Goal: Communication & Community: Answer question/provide support

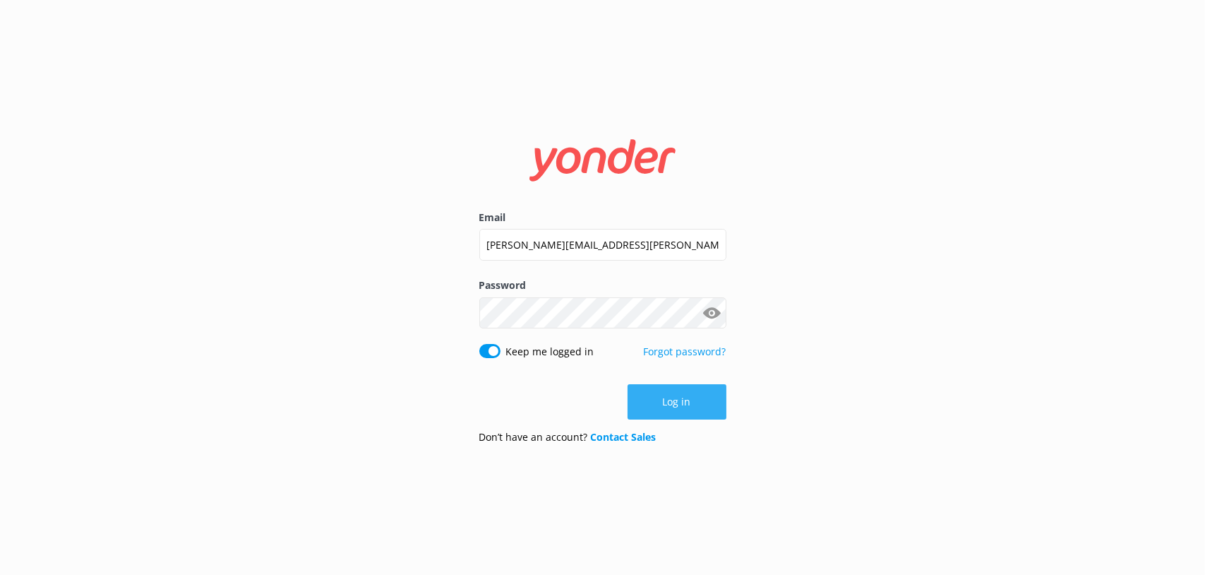
click at [658, 410] on button "Log in" at bounding box center [677, 401] width 99 height 35
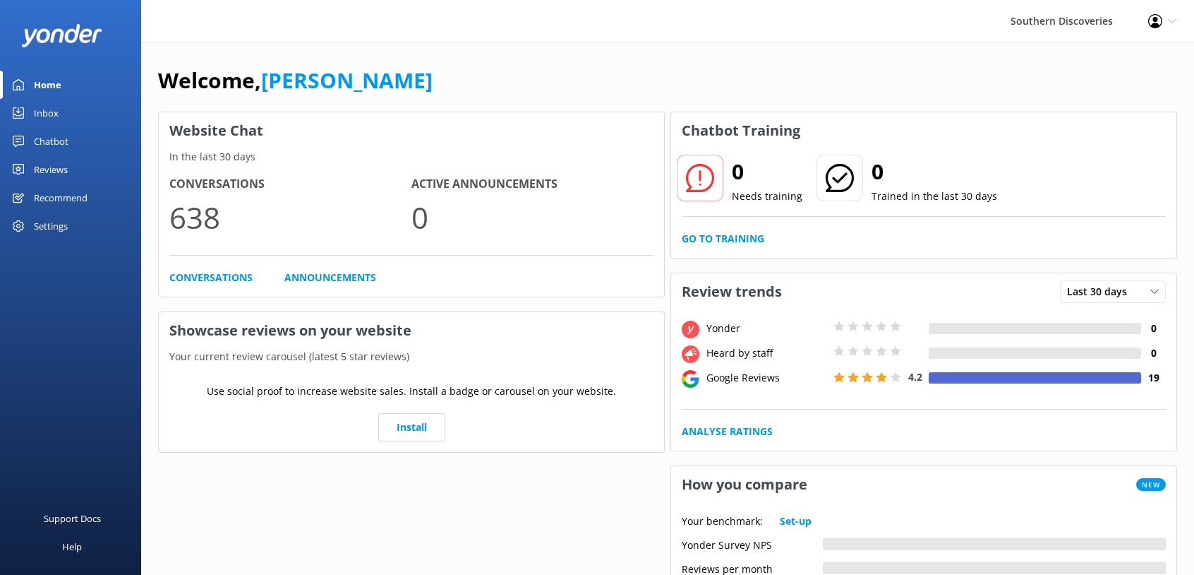
click at [54, 130] on div "Chatbot" at bounding box center [51, 141] width 35 height 28
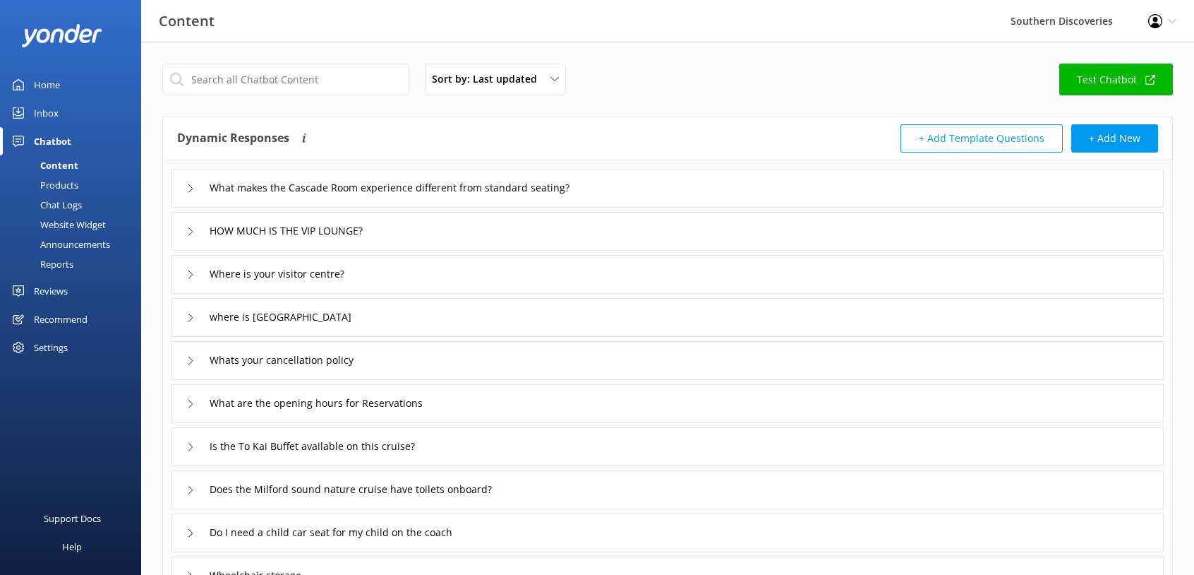
click at [56, 119] on div "Inbox" at bounding box center [46, 113] width 25 height 28
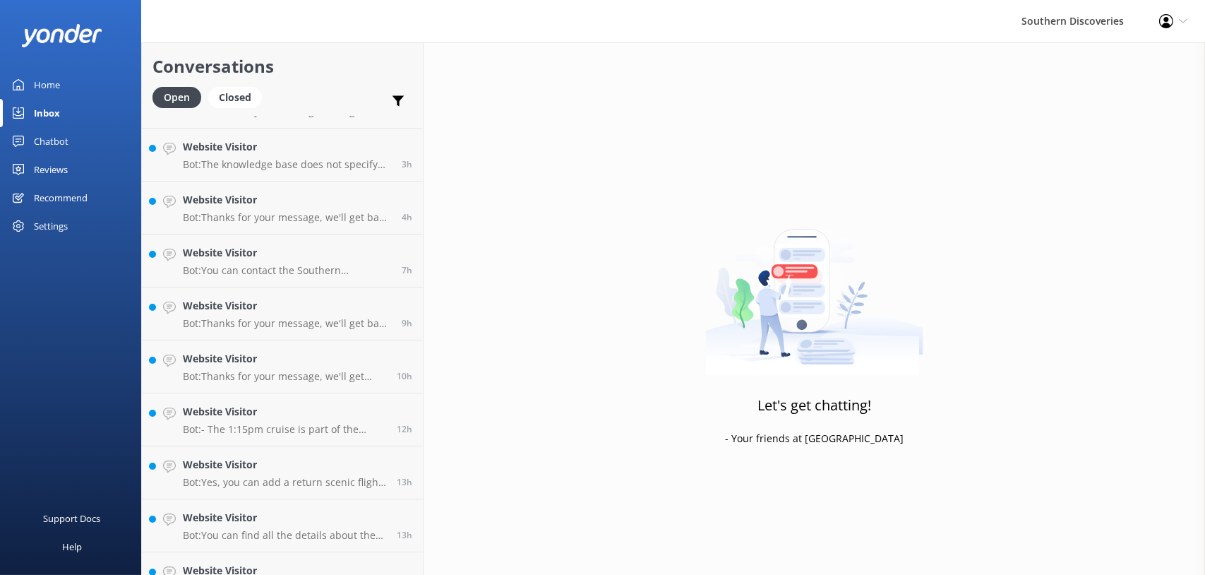
scroll to position [441, 0]
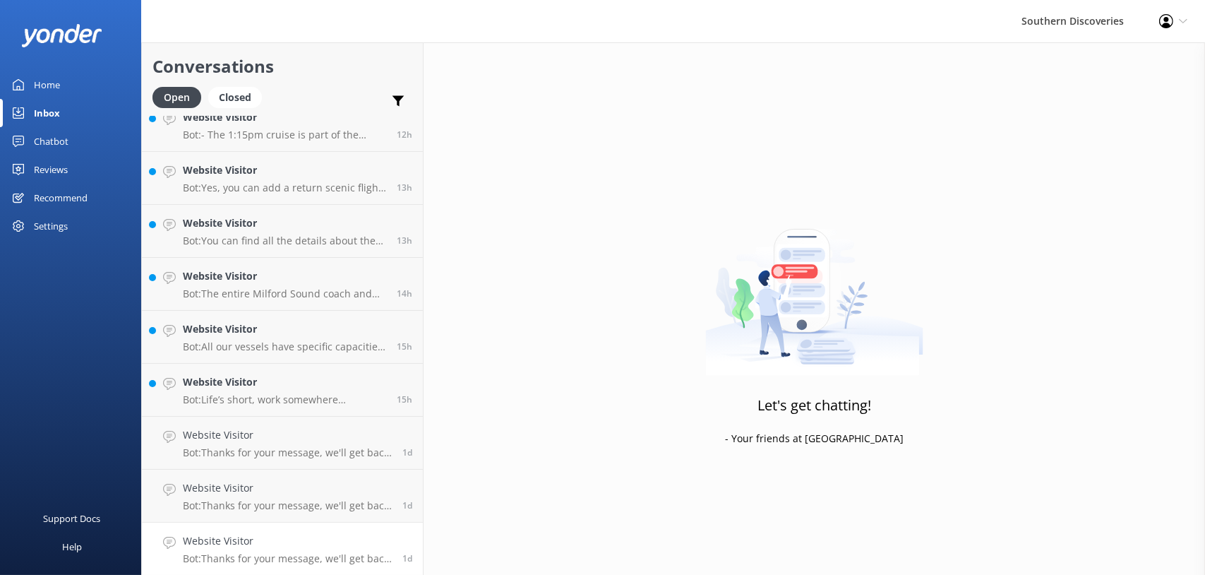
click at [283, 544] on h4 "Website Visitor" at bounding box center [287, 541] width 209 height 16
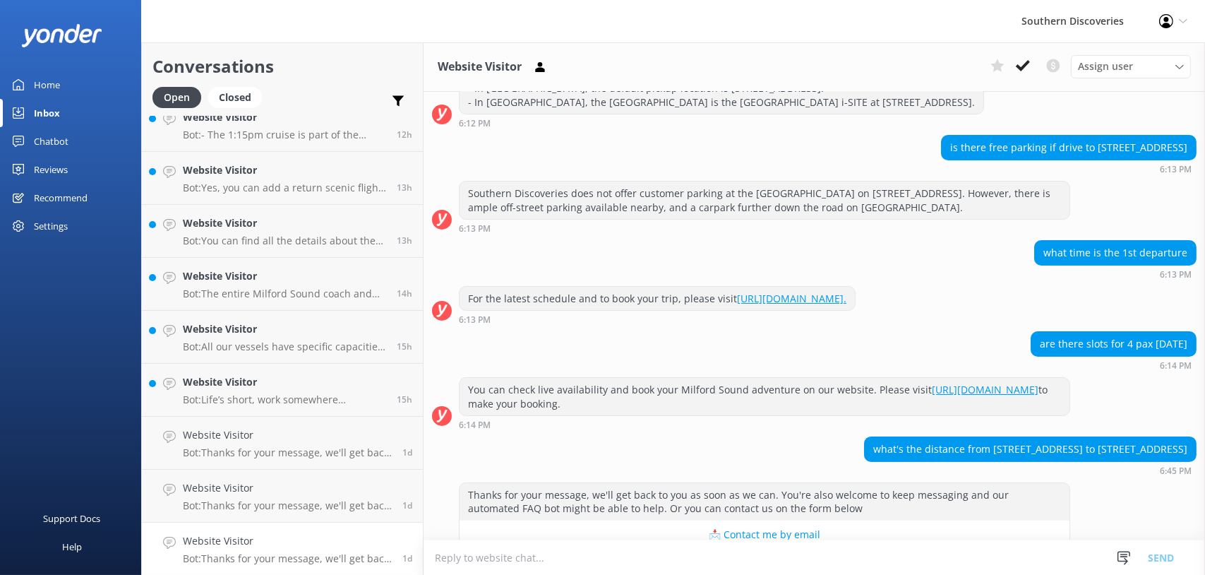
scroll to position [217, 0]
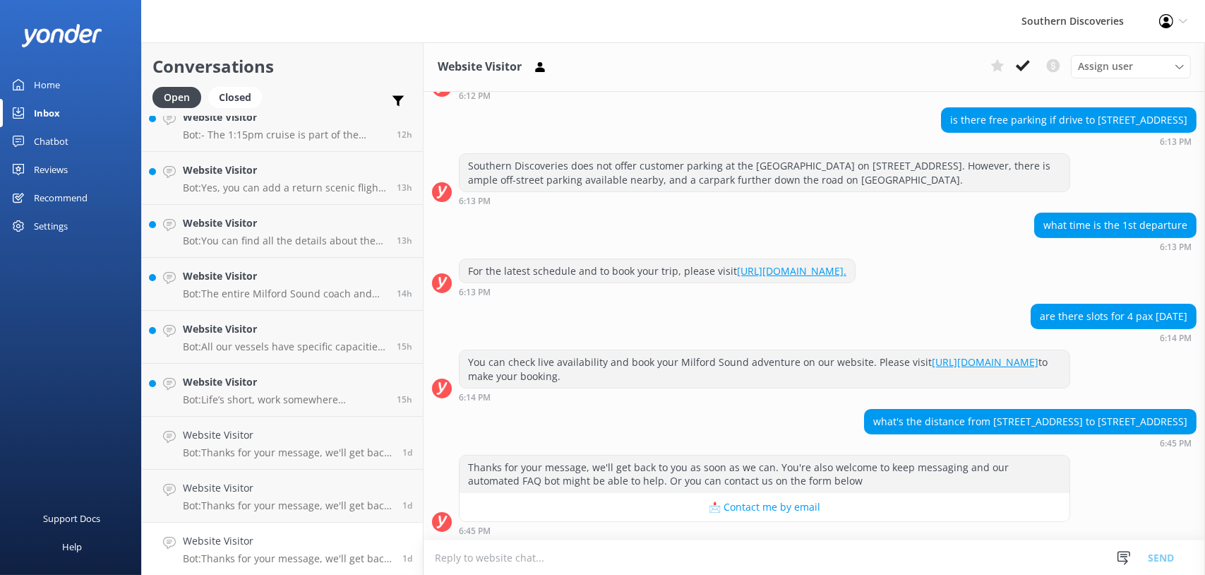
click at [778, 543] on textarea at bounding box center [814, 557] width 781 height 35
click at [1016, 59] on icon at bounding box center [1023, 66] width 14 height 14
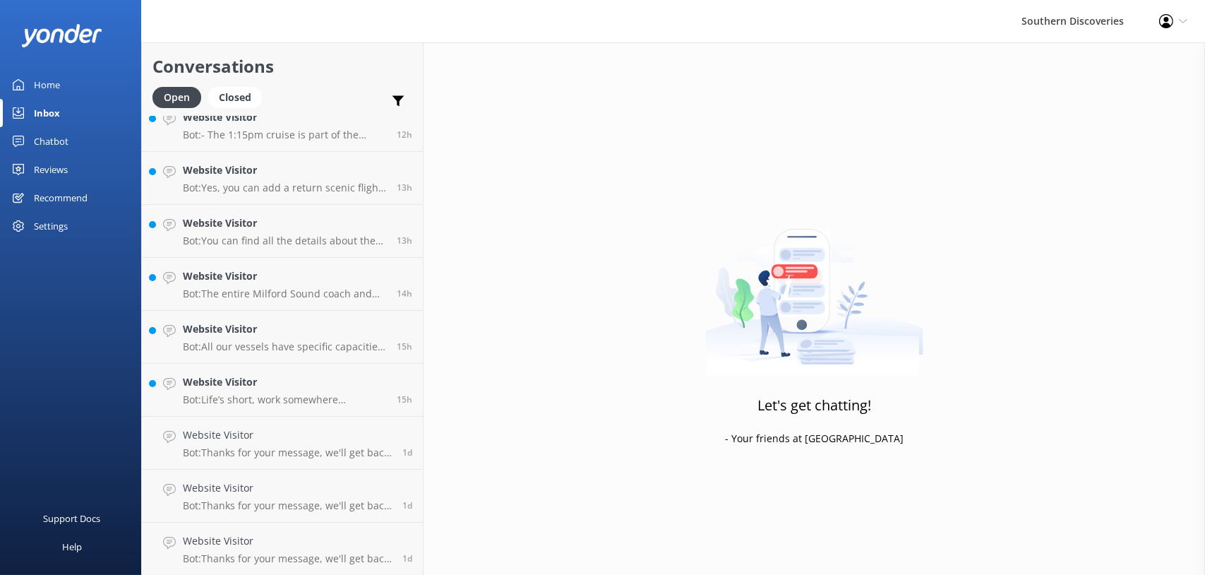
scroll to position [388, 0]
click at [291, 546] on h4 "Website Visitor" at bounding box center [287, 541] width 209 height 16
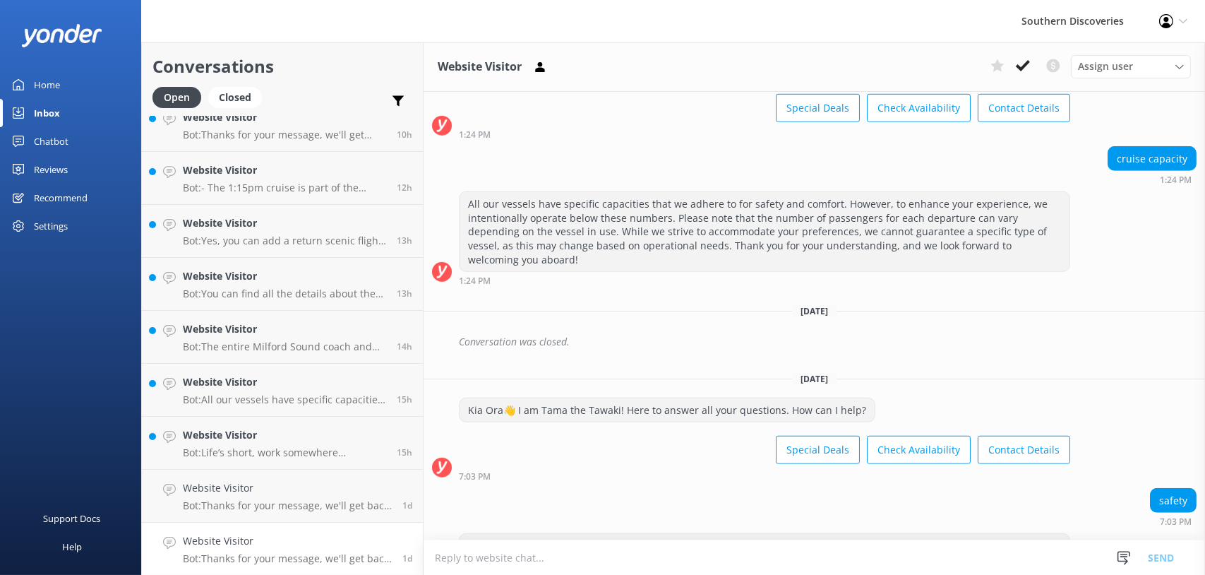
scroll to position [1631, 0]
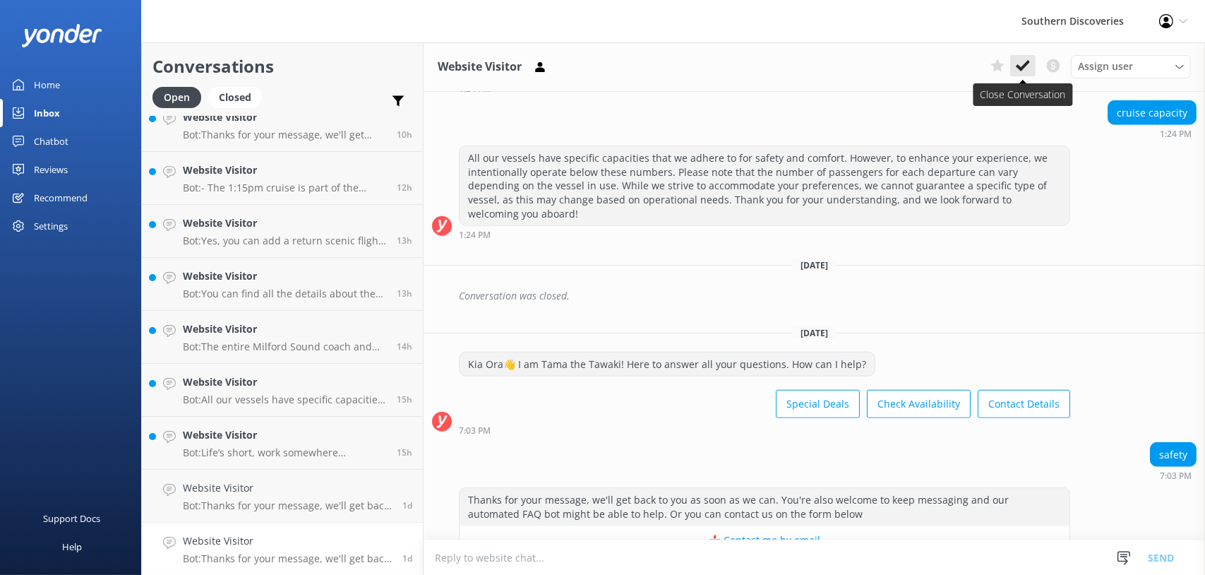
click at [1024, 65] on use at bounding box center [1023, 65] width 14 height 11
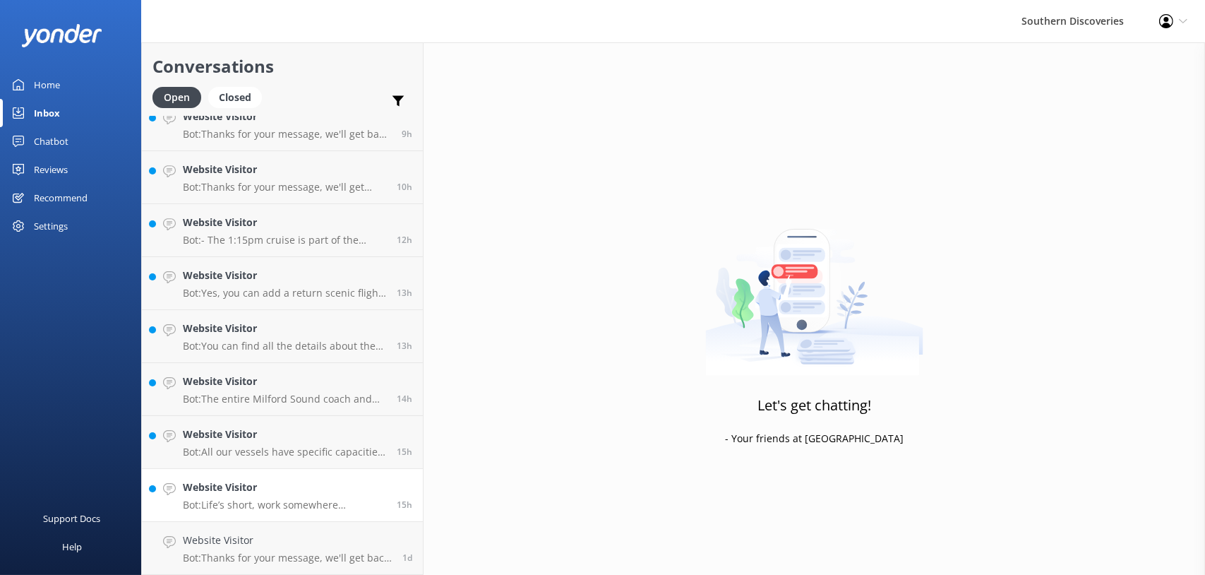
scroll to position [335, 0]
click at [248, 508] on p "Bot: Life’s short, work somewhere awesome! Check out our current vacancies at h…" at bounding box center [284, 505] width 203 height 13
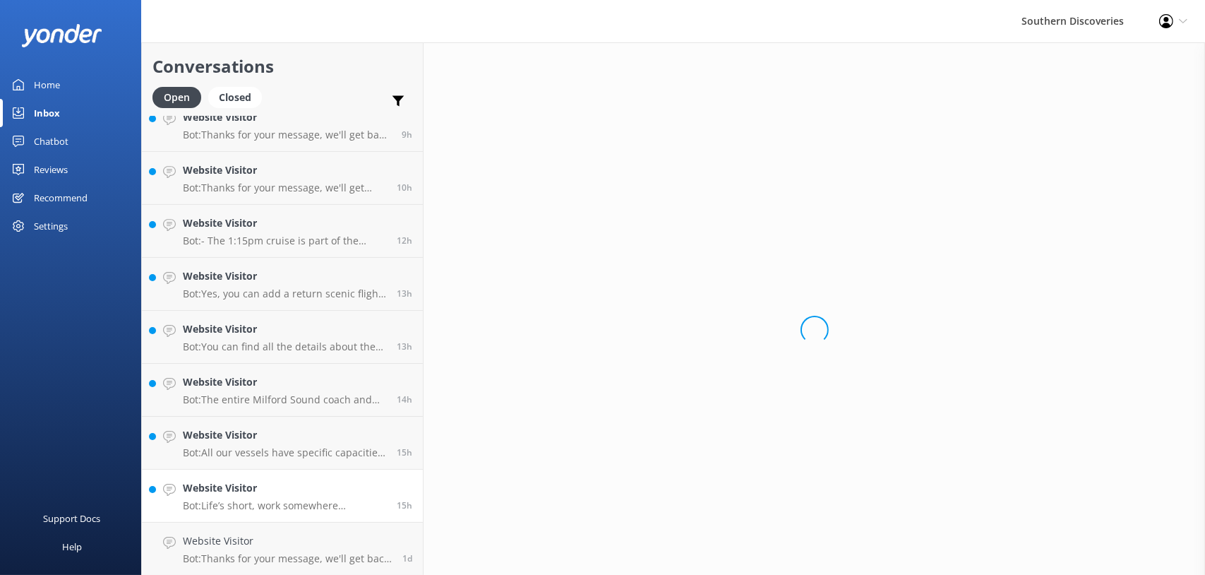
click at [313, 499] on p "Bot: Life’s short, work somewhere awesome! Check out our current vacancies at h…" at bounding box center [284, 505] width 203 height 13
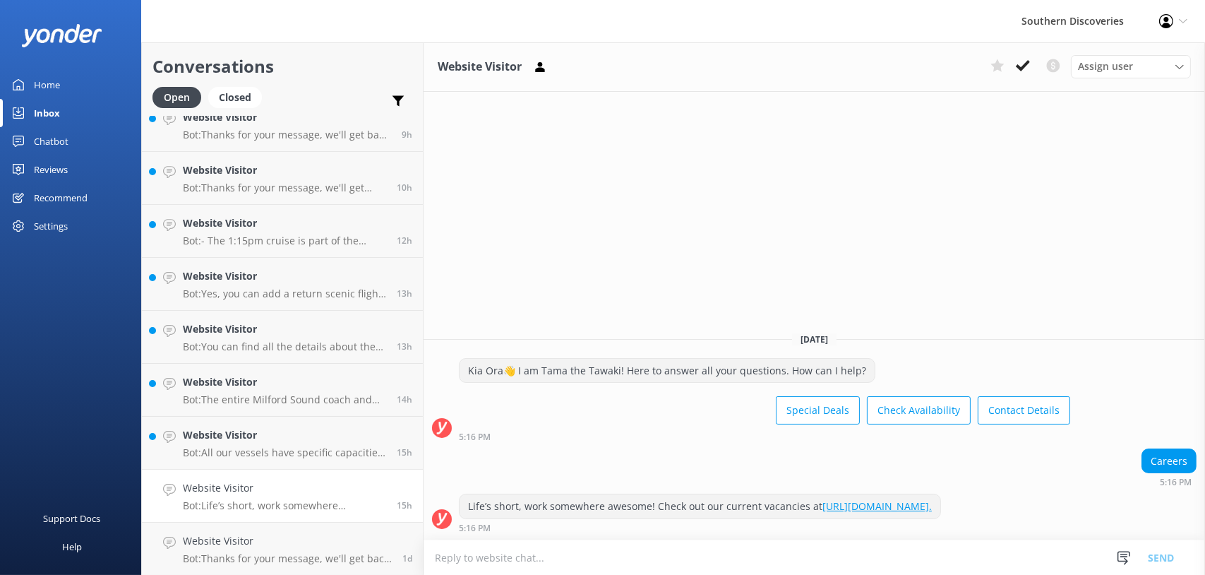
drag, startPoint x: 1024, startPoint y: 68, endPoint x: 897, endPoint y: 132, distance: 141.7
click at [1024, 68] on use at bounding box center [1023, 65] width 14 height 11
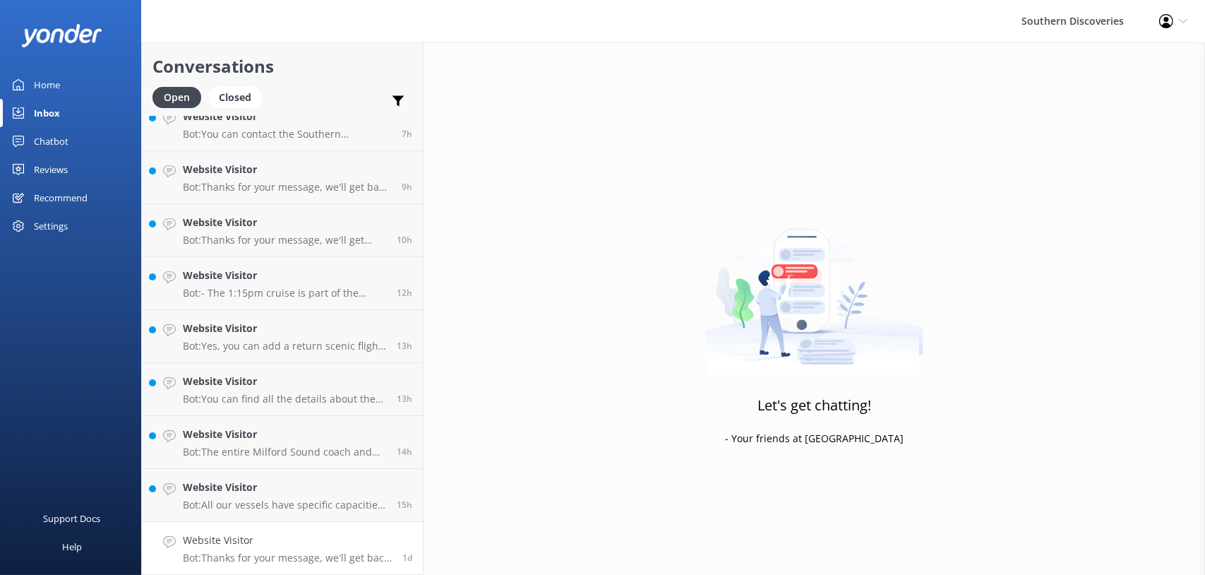
scroll to position [282, 0]
click at [275, 536] on h4 "Website Visitor" at bounding box center [287, 541] width 209 height 16
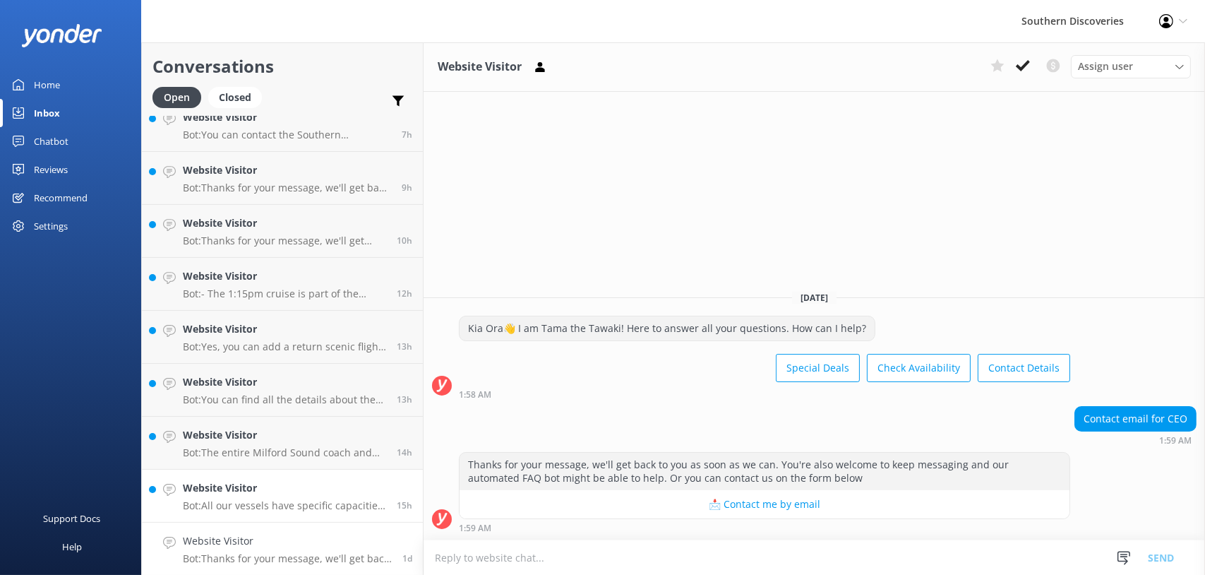
click at [265, 509] on p "Bot: All our vessels have specific capacities for safety and comfort, but we op…" at bounding box center [284, 505] width 203 height 13
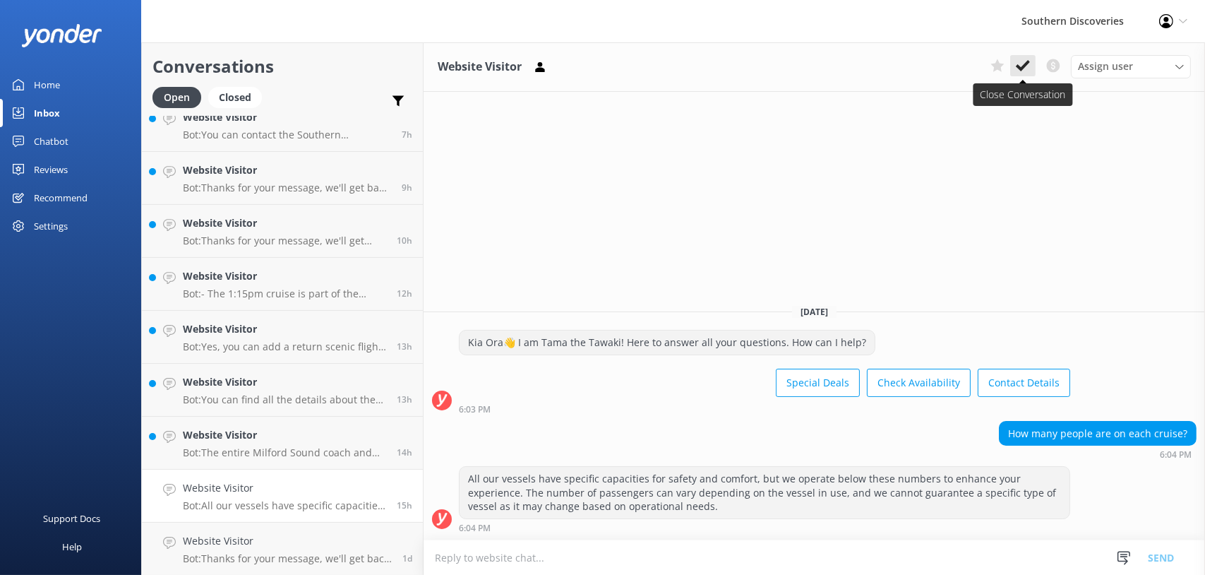
click at [1030, 68] on icon at bounding box center [1023, 66] width 14 height 14
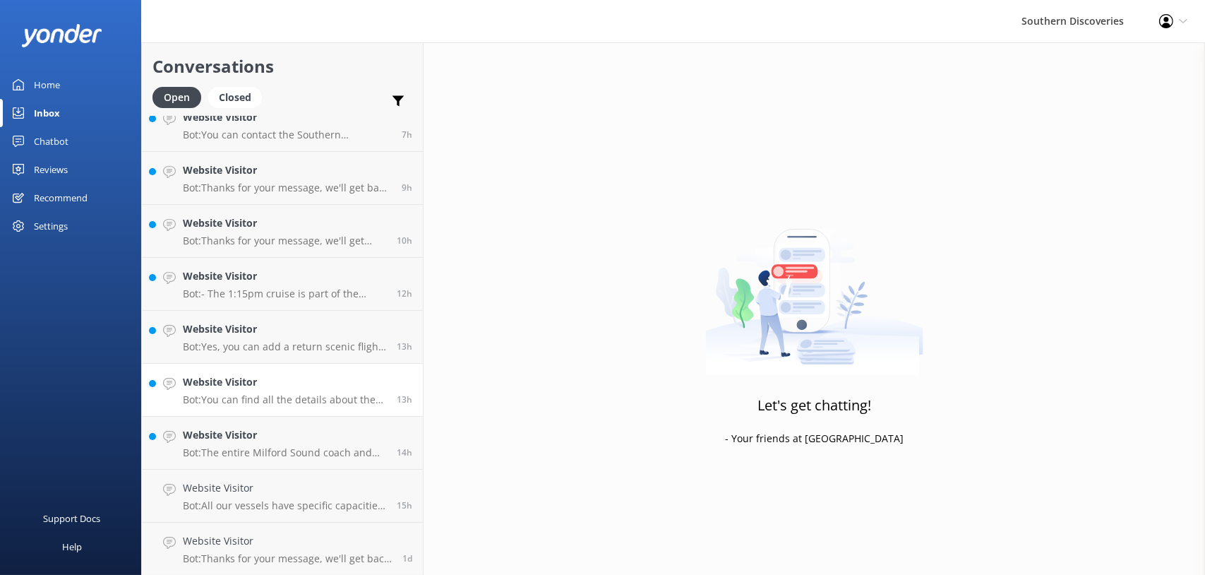
scroll to position [229, 0]
click at [246, 496] on div "Website Visitor Bot: The entire Milford Sound coach and cruise trip from Te Ana…" at bounding box center [284, 495] width 203 height 31
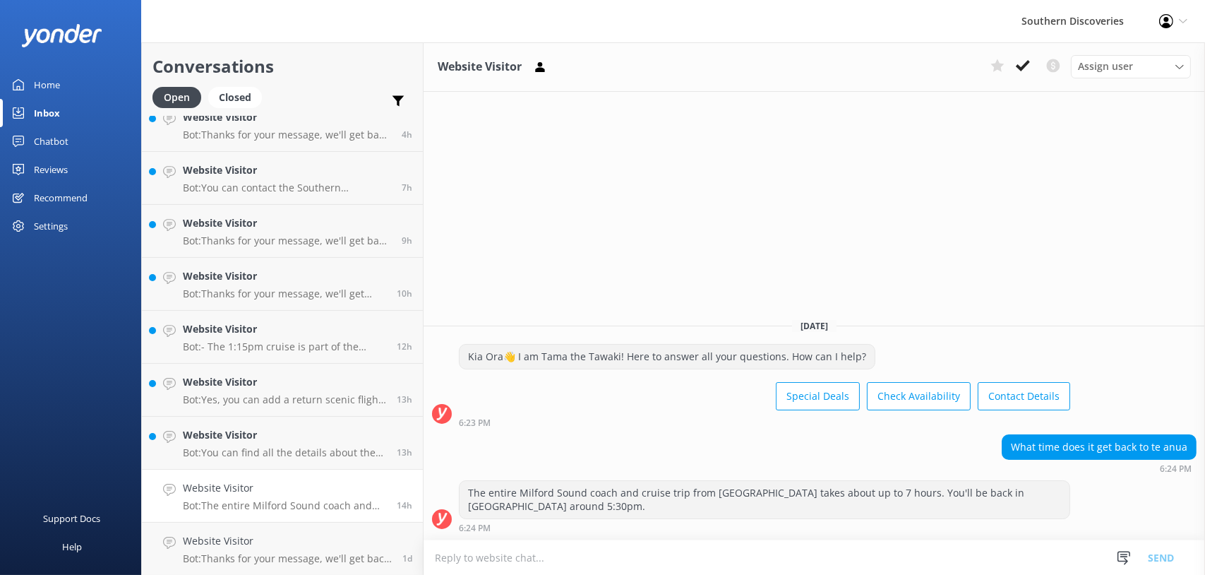
drag, startPoint x: 1024, startPoint y: 59, endPoint x: 685, endPoint y: 258, distance: 392.6
click at [1024, 59] on icon at bounding box center [1023, 66] width 14 height 14
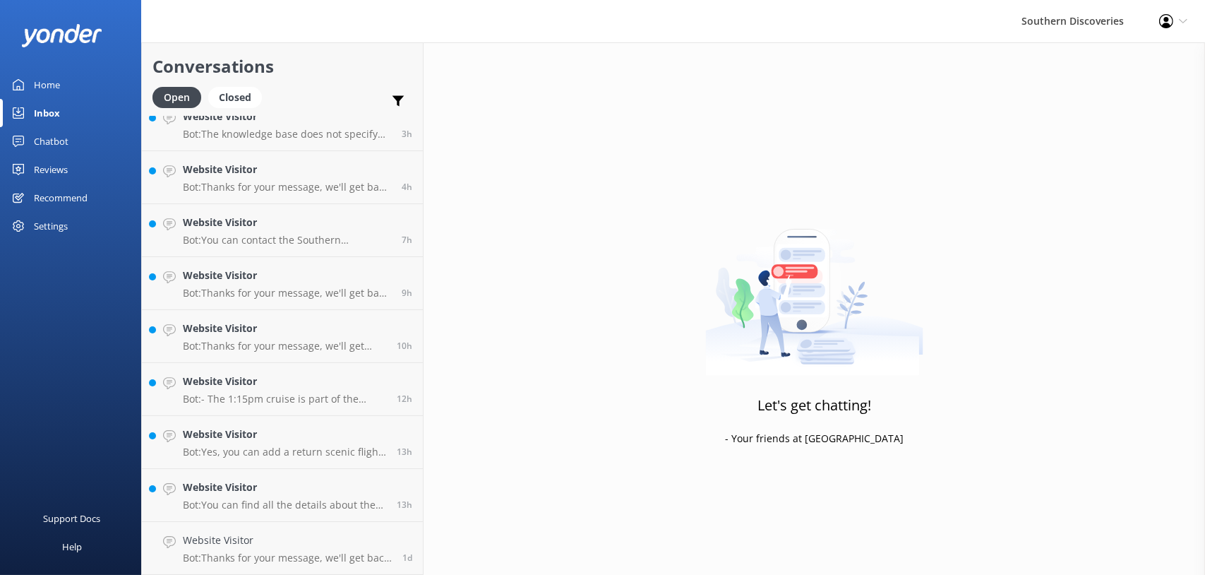
scroll to position [176, 0]
click at [241, 464] on link "Website Visitor Bot: Yes, you can add a return scenic flight to the Milford Sou…" at bounding box center [282, 442] width 281 height 53
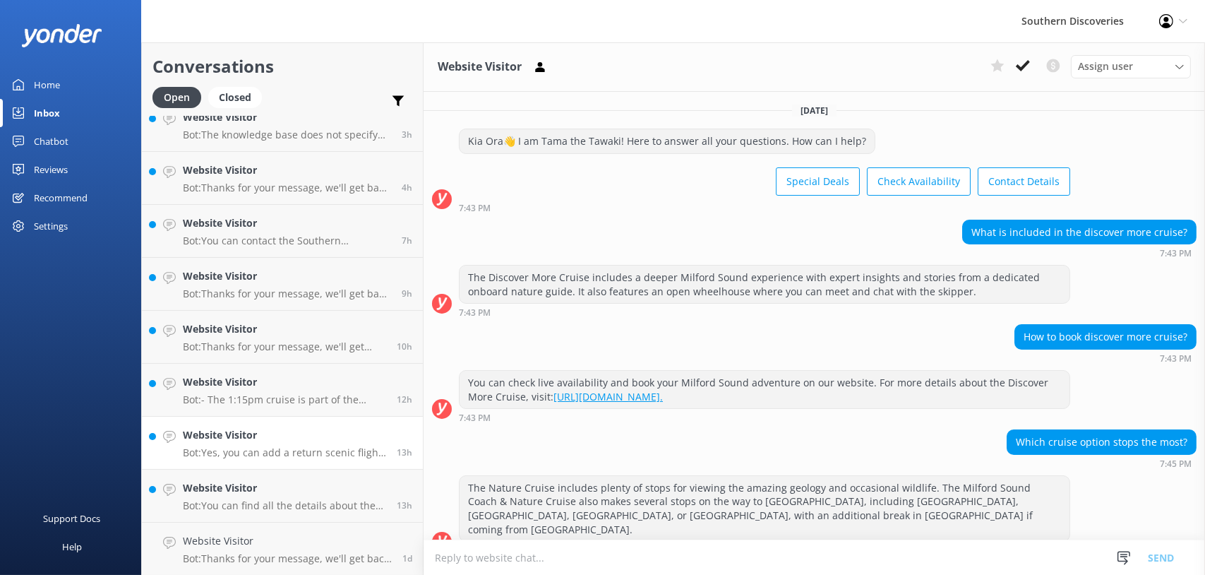
scroll to position [139, 0]
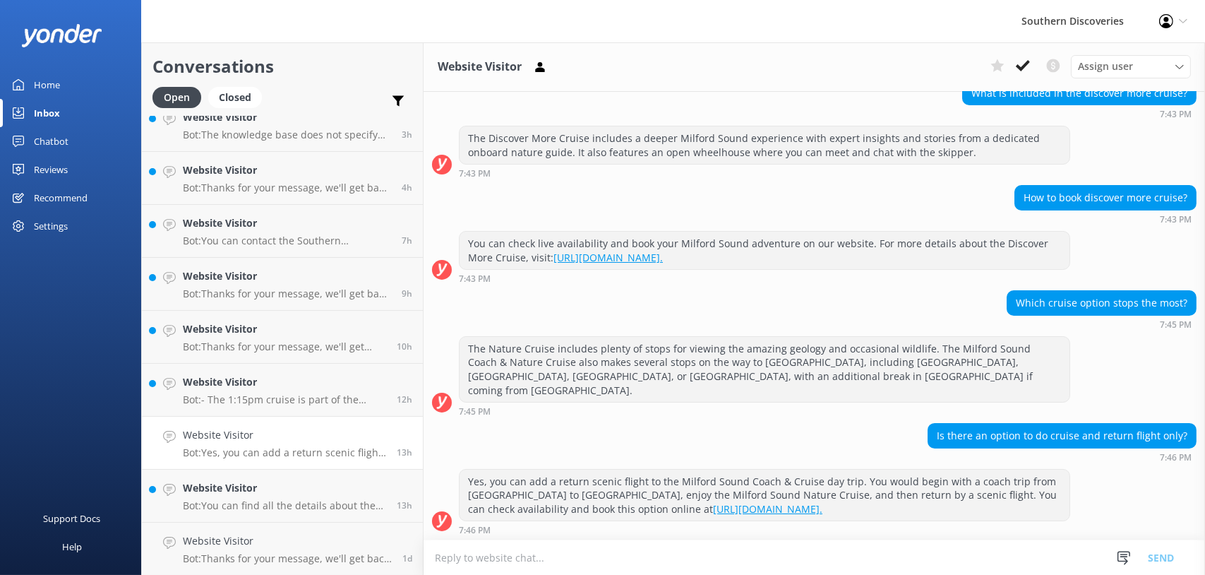
drag, startPoint x: 1025, startPoint y: 66, endPoint x: 852, endPoint y: 126, distance: 182.8
click at [1025, 66] on use at bounding box center [1023, 65] width 14 height 11
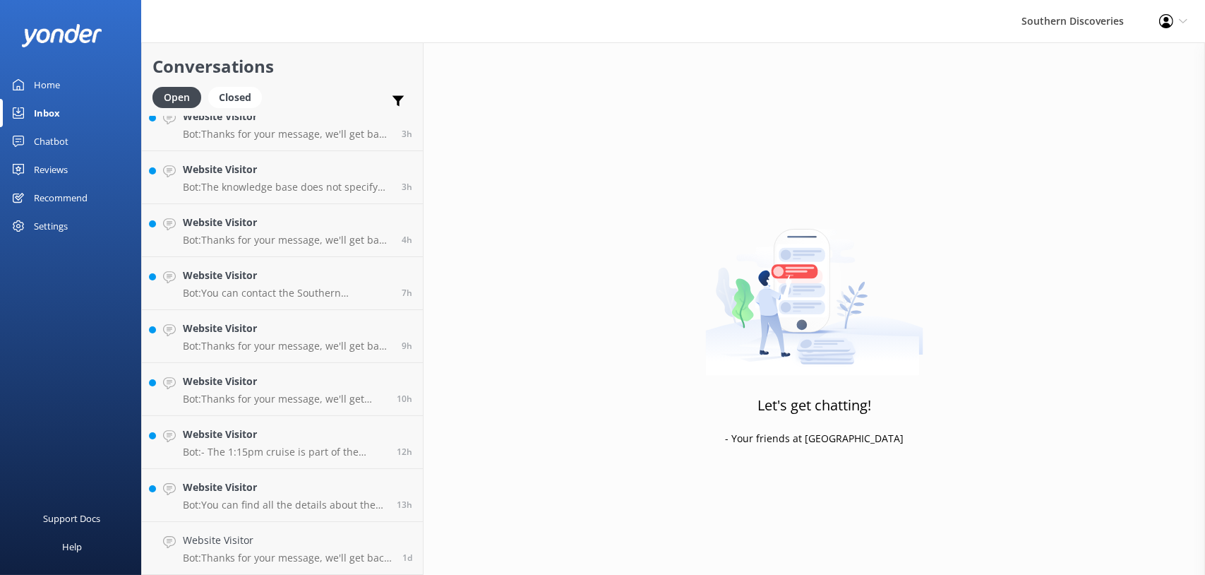
scroll to position [124, 0]
click at [237, 495] on h4 "Website Visitor" at bounding box center [284, 488] width 203 height 16
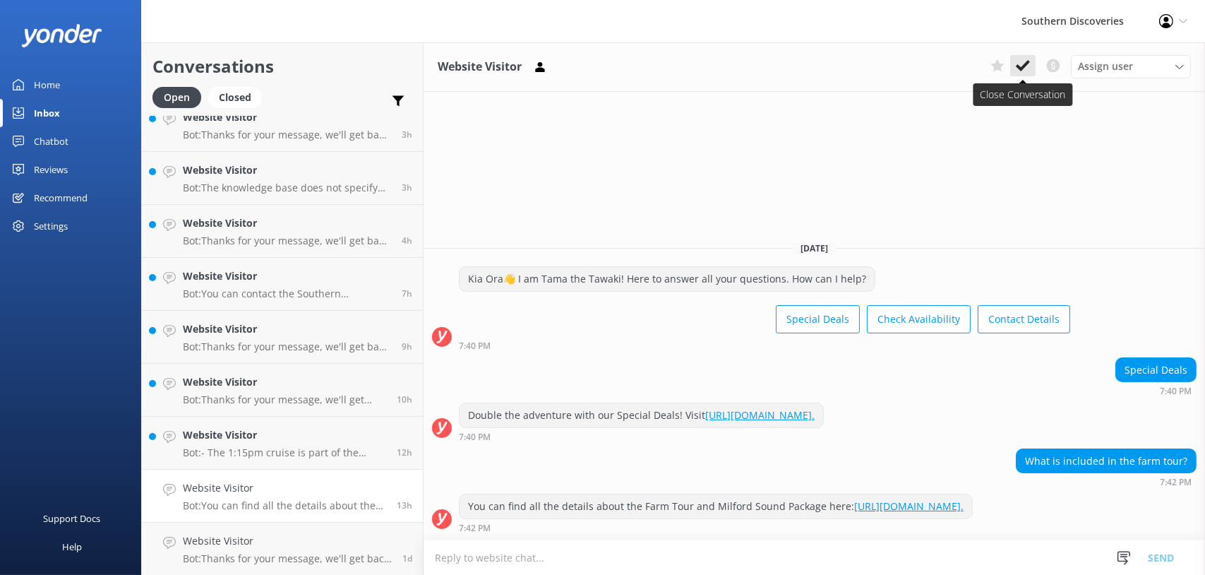
click at [1020, 66] on use at bounding box center [1023, 65] width 14 height 11
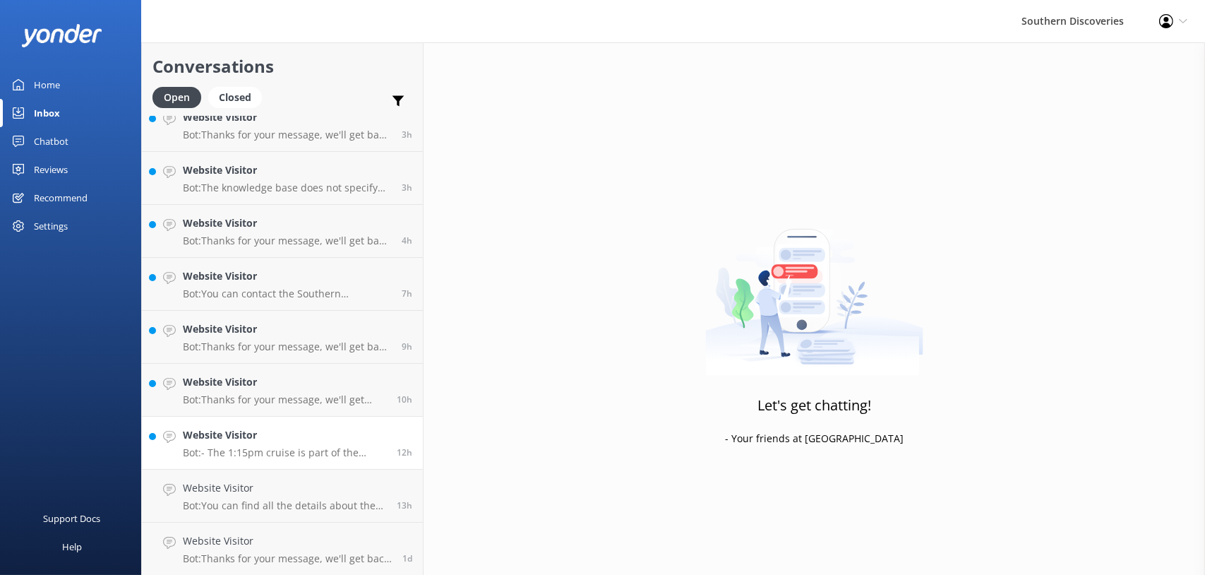
scroll to position [71, 0]
click at [248, 496] on div "Website Visitor Bot: - The 1:15pm cruise is part of the 7:00am tour from Queens…" at bounding box center [284, 495] width 203 height 31
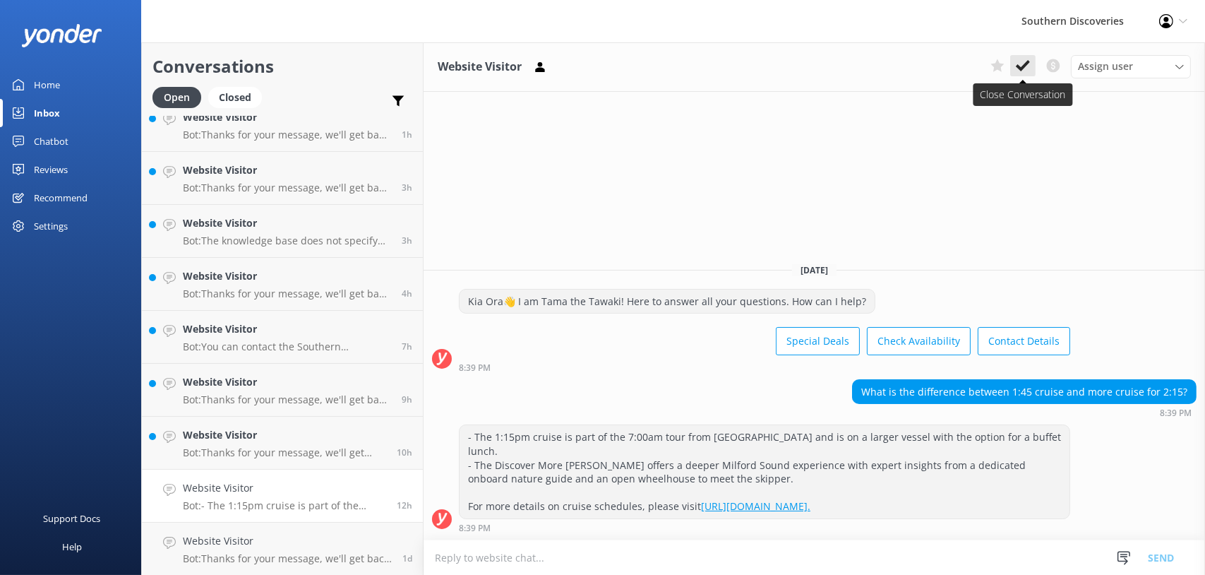
click at [1026, 59] on icon at bounding box center [1023, 66] width 14 height 14
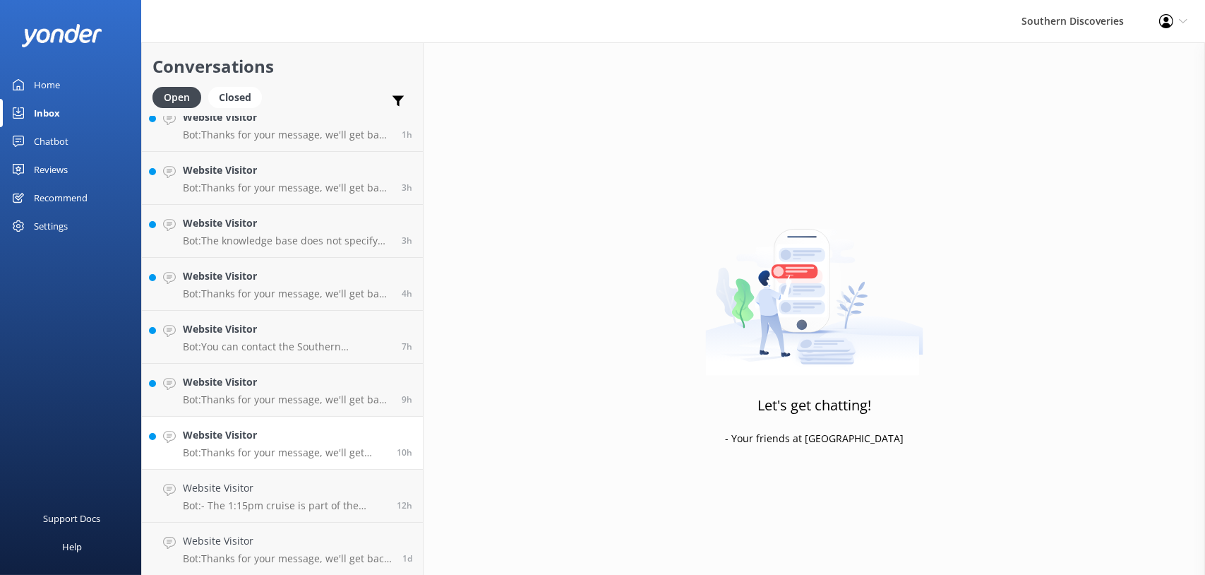
scroll to position [18, 0]
click at [265, 463] on link "Website Visitor Bot: Thanks for your message, we'll get back to you as soon as …" at bounding box center [282, 442] width 281 height 53
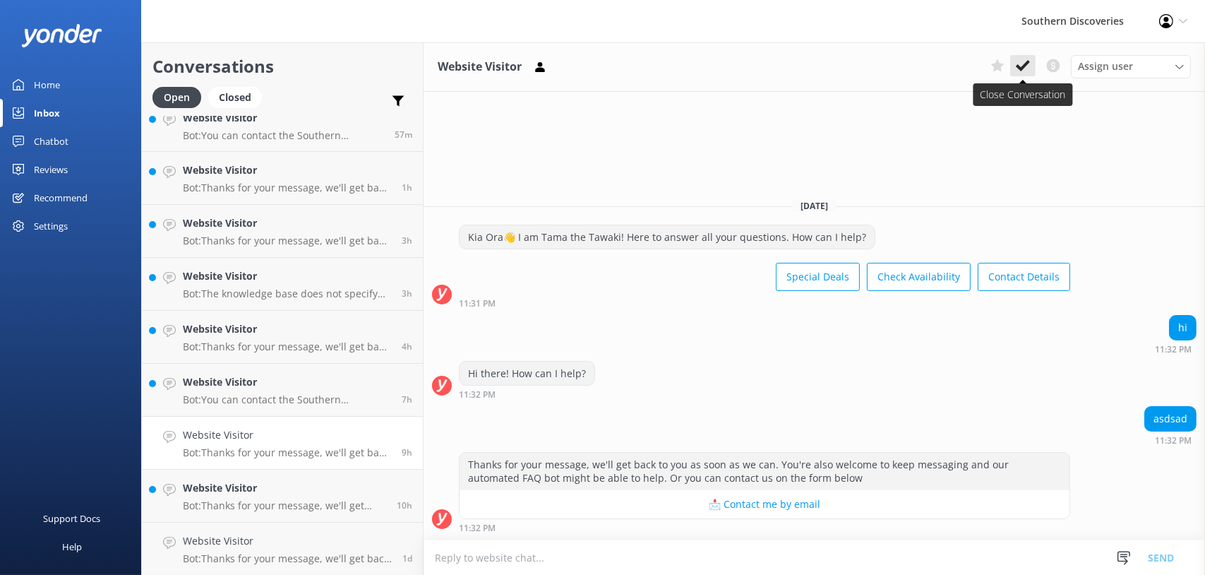
click at [1024, 68] on use at bounding box center [1023, 65] width 14 height 11
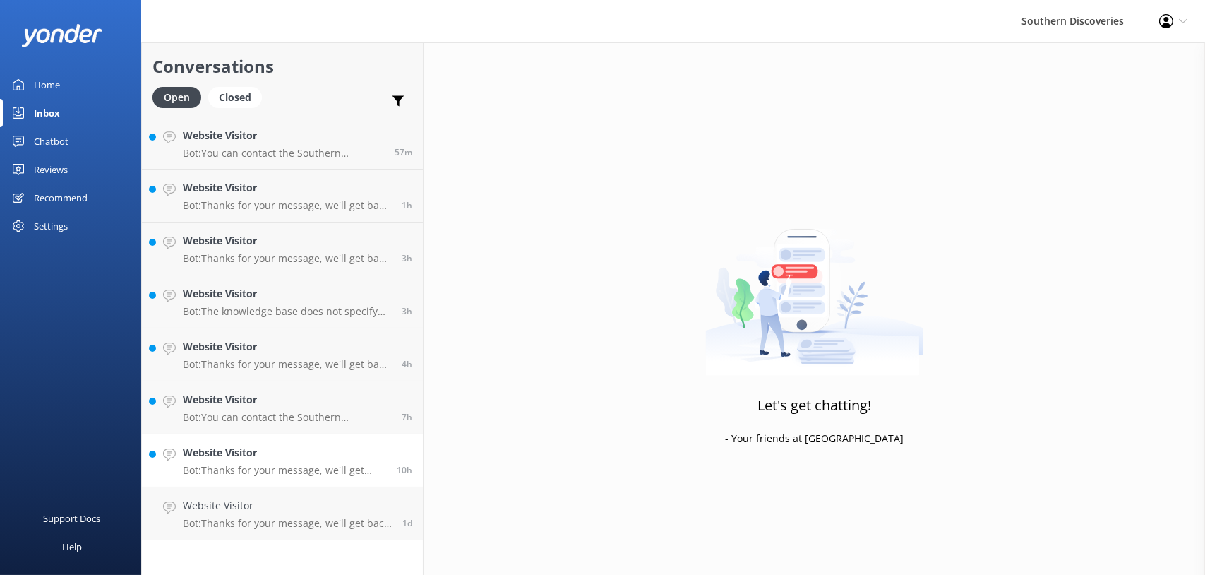
click at [272, 472] on p "Bot: Thanks for your message, we'll get back to you as soon as we can. You're a…" at bounding box center [284, 470] width 203 height 13
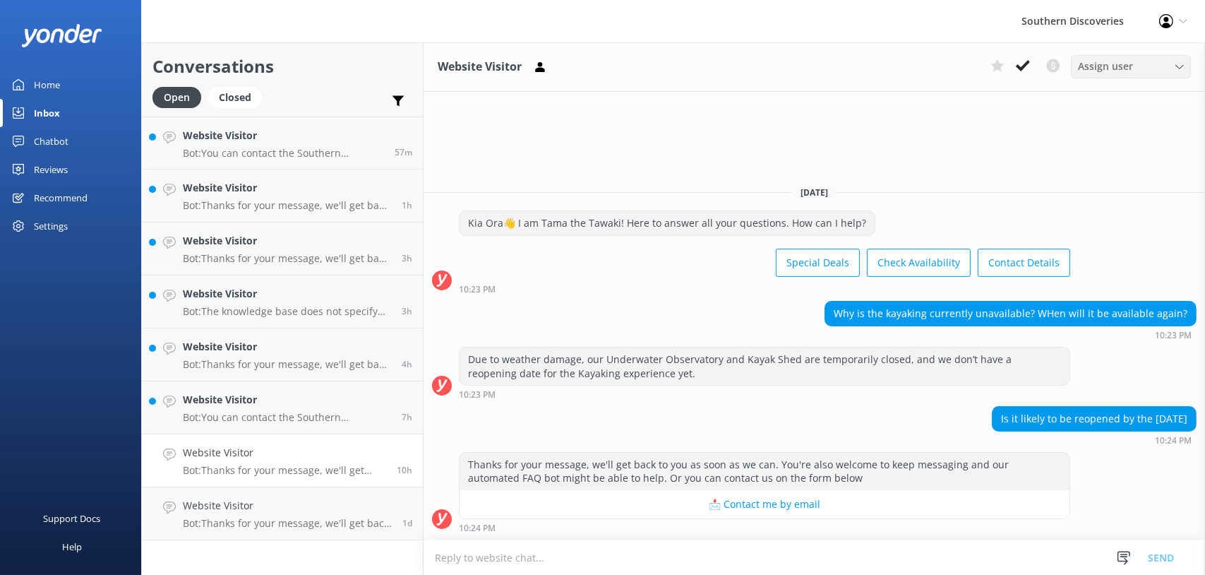
click at [1138, 68] on div "Assign user" at bounding box center [1130, 67] width 113 height 16
click at [1125, 119] on div "[PERSON_NAME]" at bounding box center [1112, 124] width 67 height 14
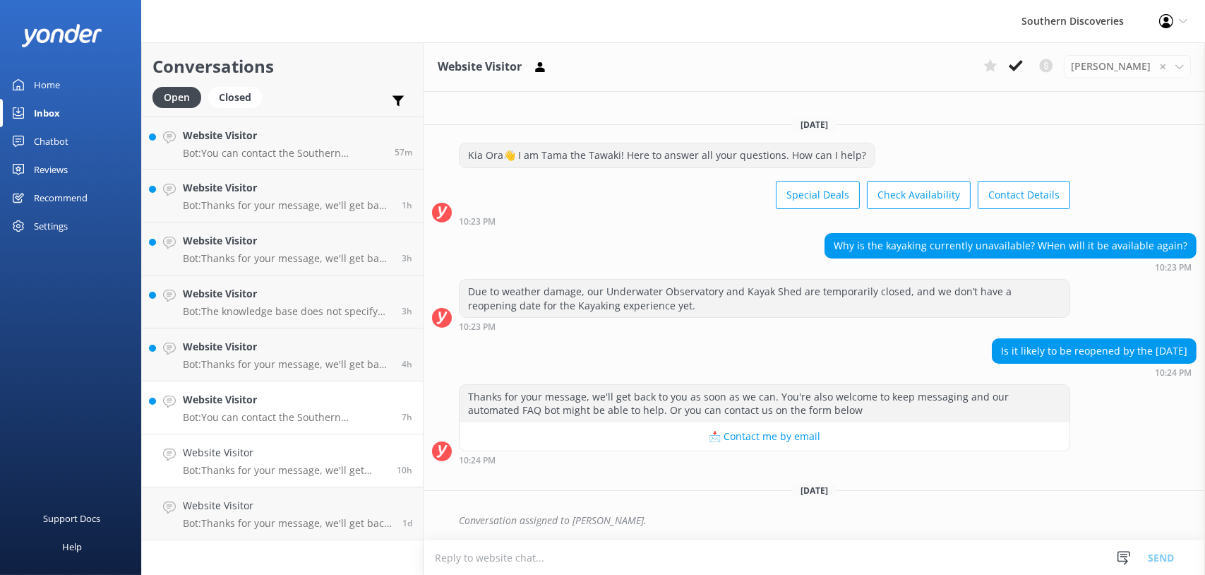
click at [261, 409] on div "Website Visitor Bot: You can contact the Southern Discoveries team by phone at …" at bounding box center [287, 407] width 208 height 31
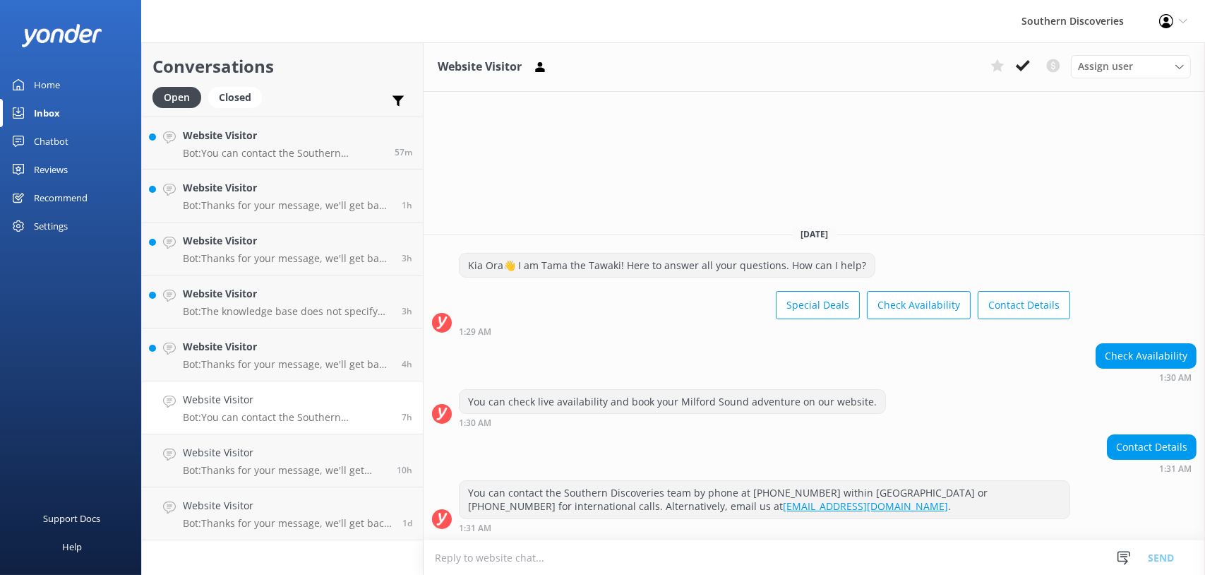
drag, startPoint x: 1031, startPoint y: 68, endPoint x: 853, endPoint y: 154, distance: 198.3
click at [1031, 68] on button at bounding box center [1022, 65] width 25 height 21
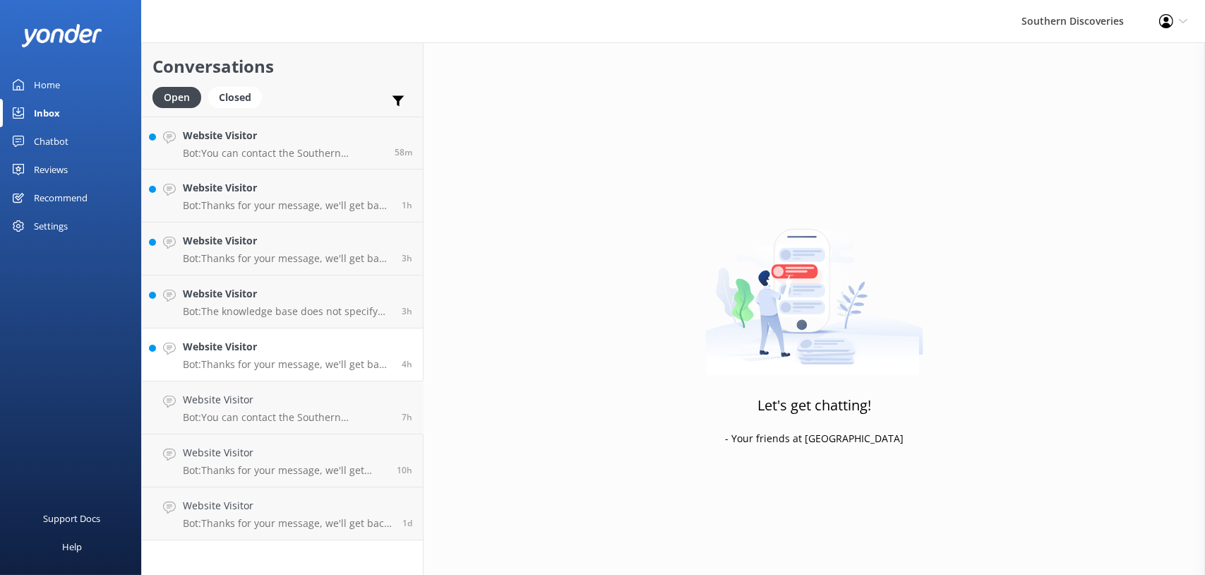
click at [250, 365] on p "Bot: Thanks for your message, we'll get back to you as soon as we can. You're a…" at bounding box center [287, 364] width 208 height 13
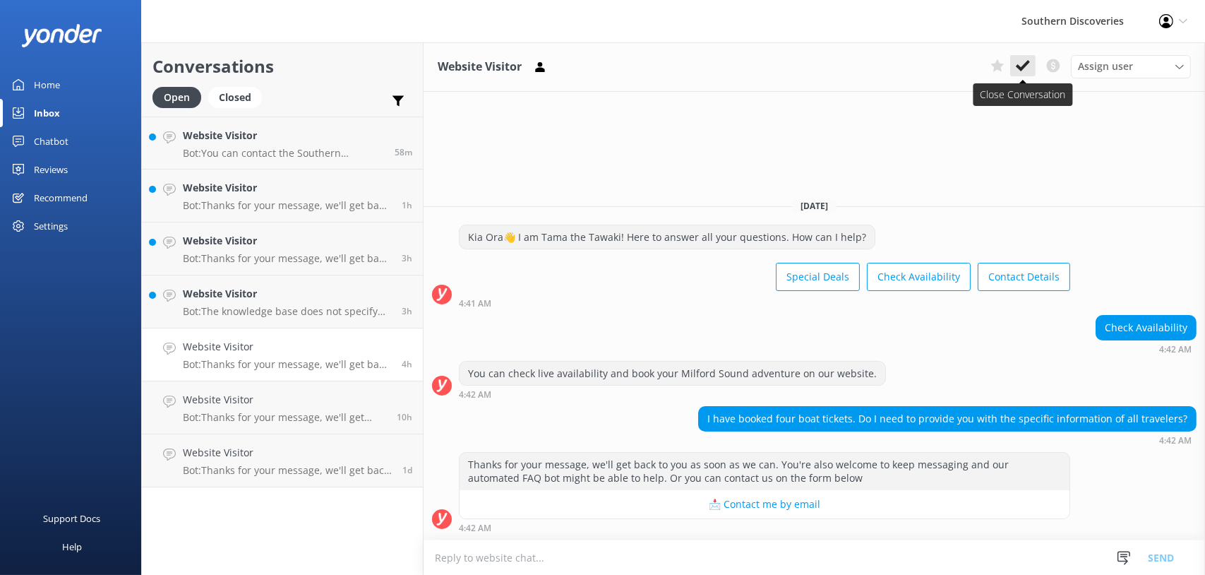
click at [1028, 59] on icon at bounding box center [1023, 66] width 14 height 14
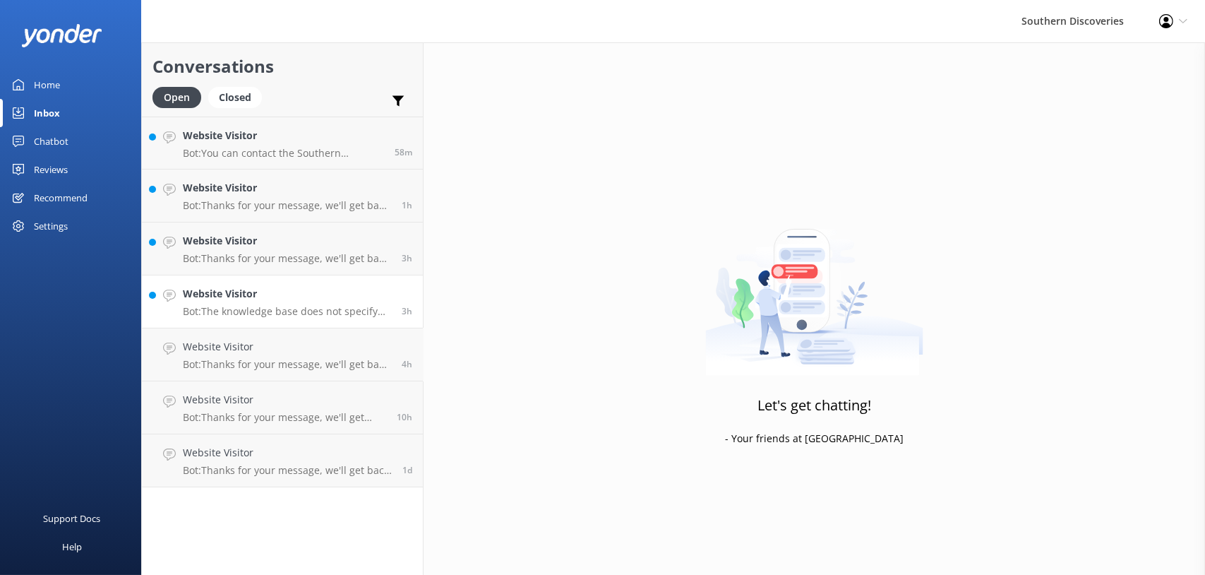
click at [251, 307] on p "Bot: The knowledge base does not specify whether you need to provide informatio…" at bounding box center [287, 311] width 208 height 13
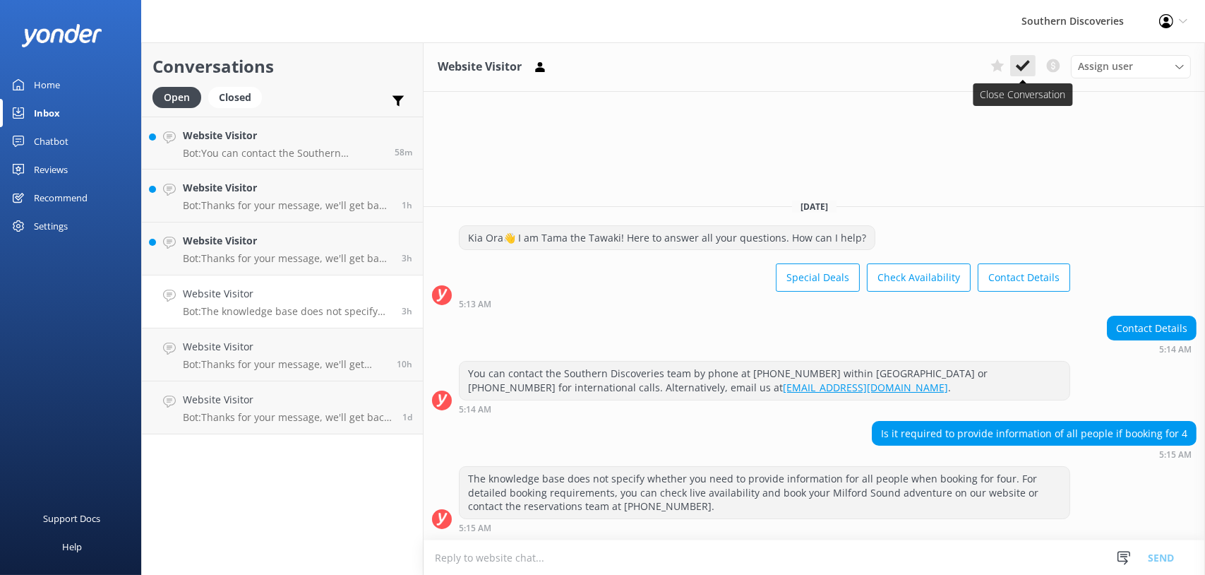
click at [1022, 60] on icon at bounding box center [1023, 66] width 14 height 14
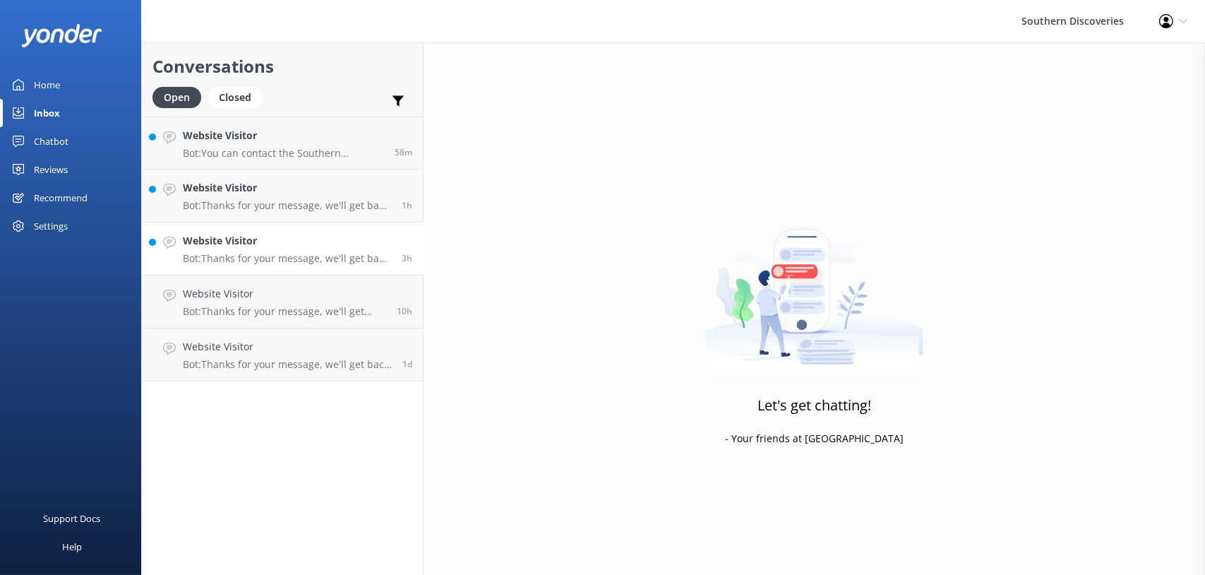
click at [238, 254] on p "Bot: Thanks for your message, we'll get back to you as soon as we can. You're a…" at bounding box center [287, 258] width 208 height 13
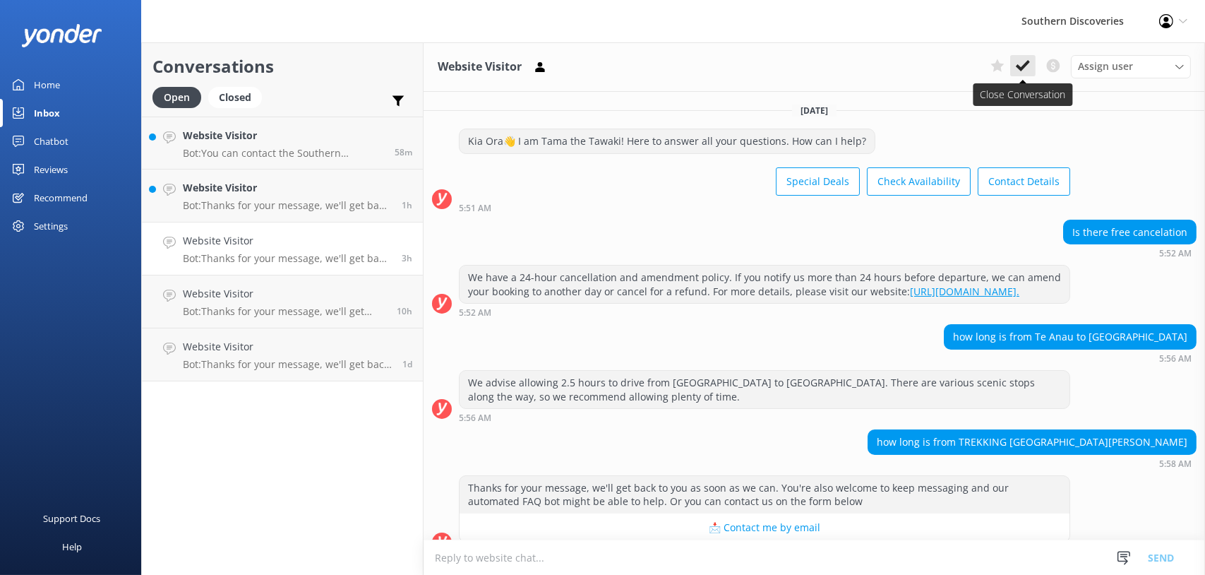
click at [1024, 65] on use at bounding box center [1023, 65] width 14 height 11
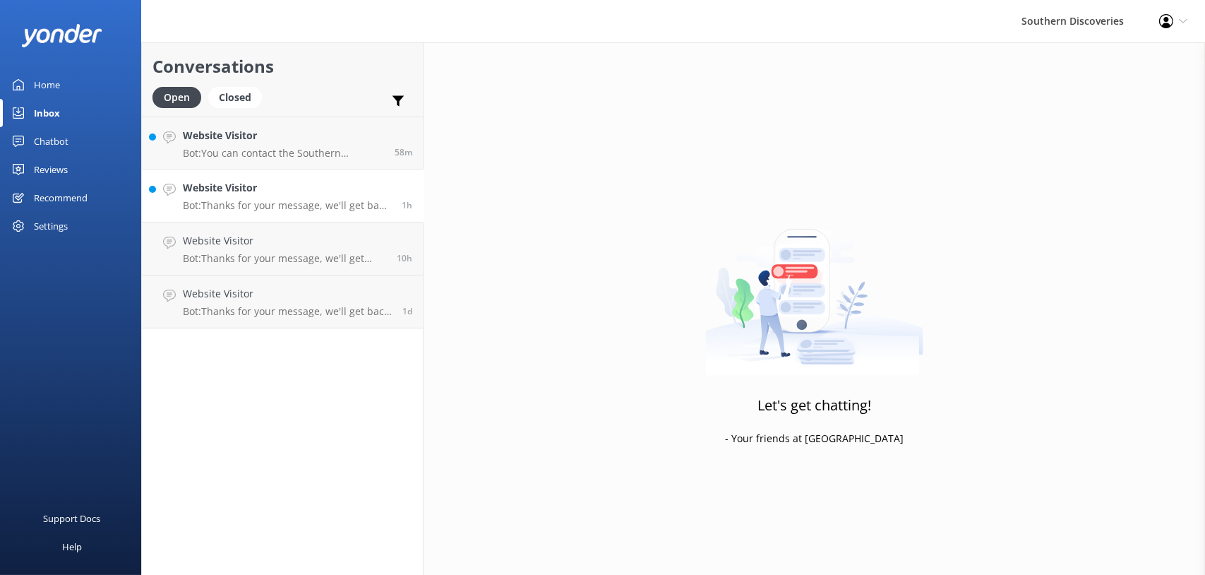
click at [272, 210] on p "Bot: Thanks for your message, we'll get back to you as soon as we can. You're a…" at bounding box center [287, 205] width 208 height 13
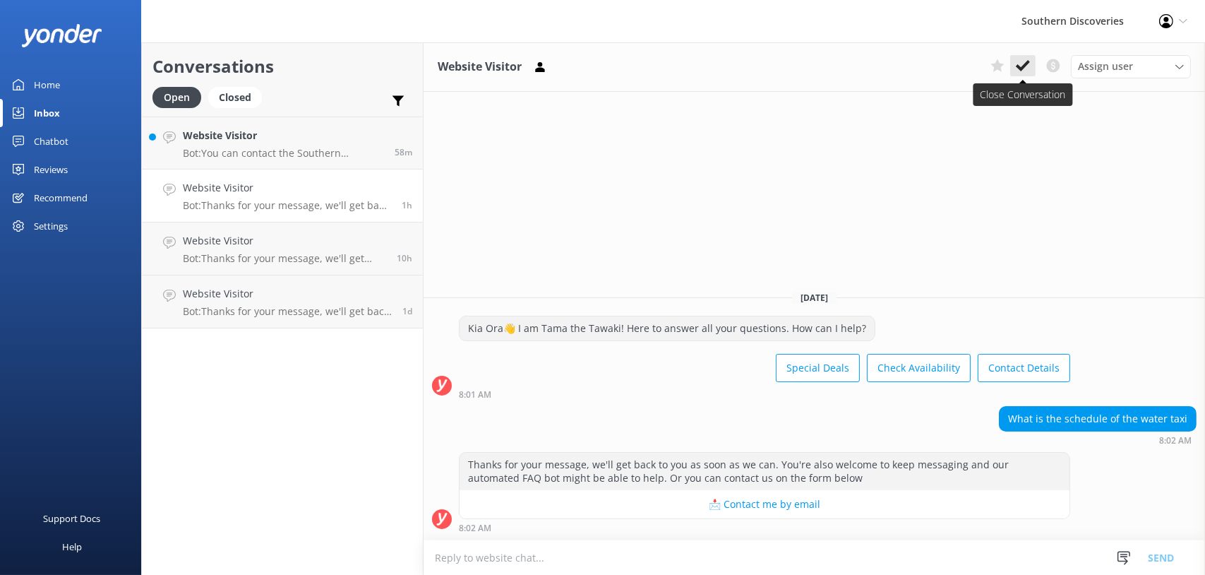
click at [1015, 64] on button at bounding box center [1022, 65] width 25 height 21
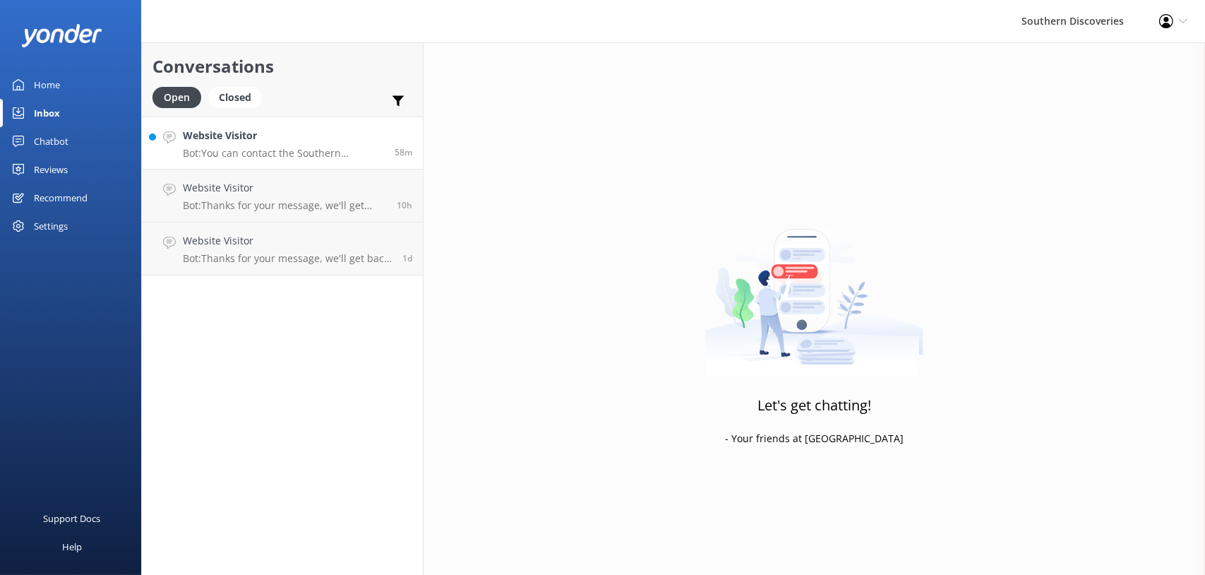
click at [276, 162] on link "Website Visitor Bot: You can contact the Southern Discoveries team by phone at …" at bounding box center [282, 142] width 281 height 53
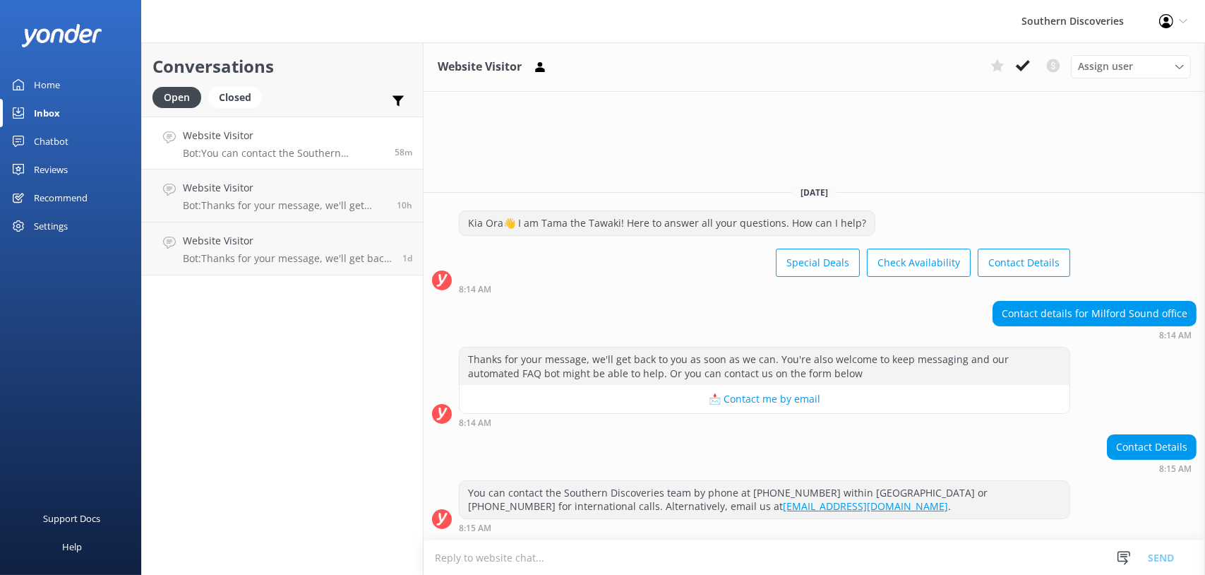
drag, startPoint x: 1029, startPoint y: 67, endPoint x: 729, endPoint y: 188, distance: 323.4
click at [1029, 67] on icon at bounding box center [1023, 66] width 14 height 14
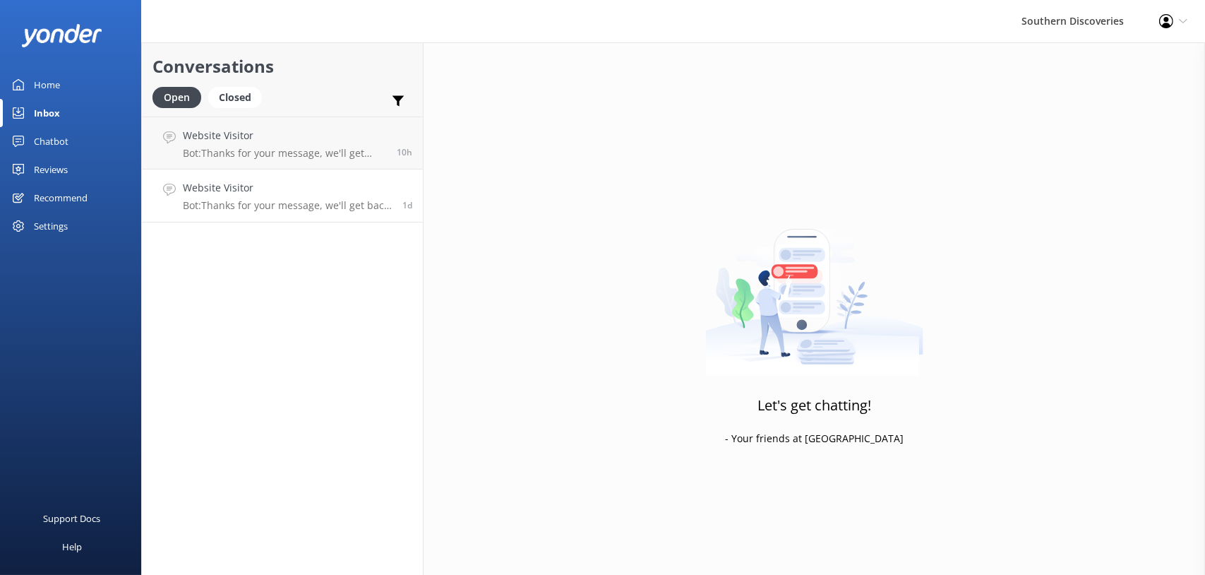
click at [304, 205] on p "Bot: Thanks for your message, we'll get back to you as soon as we can. You're a…" at bounding box center [287, 205] width 209 height 13
